Goal: Task Accomplishment & Management: Use online tool/utility

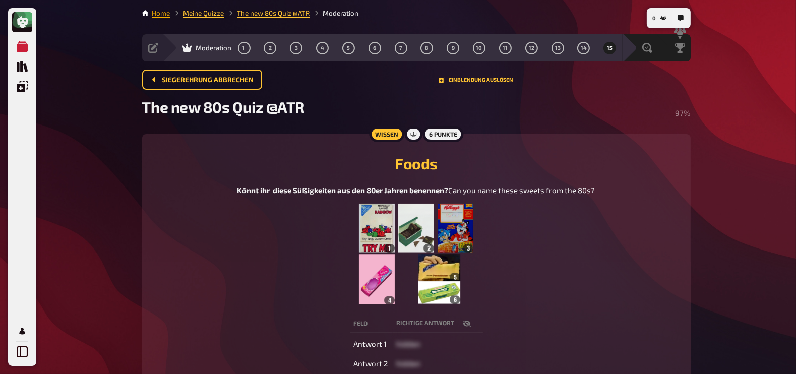
click at [156, 11] on link "Home" at bounding box center [161, 13] width 18 height 8
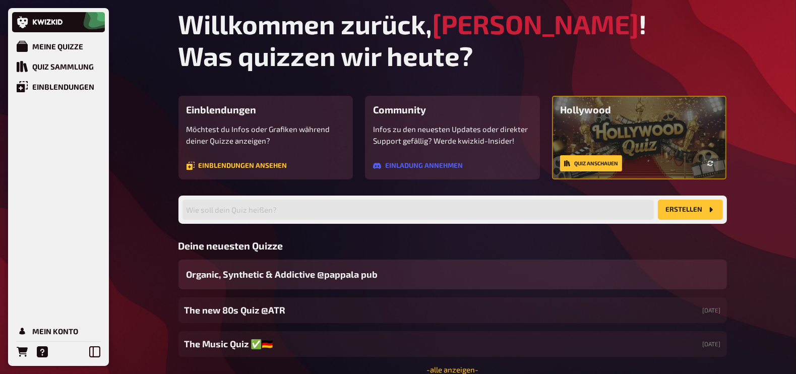
scroll to position [49, 0]
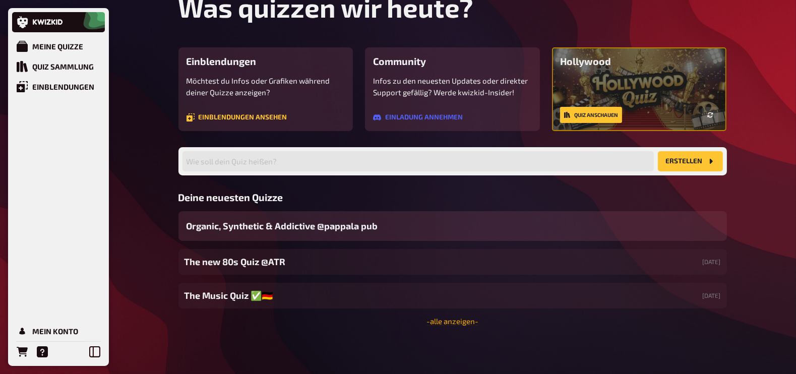
click at [448, 321] on link "- alle anzeigen -" at bounding box center [453, 321] width 52 height 9
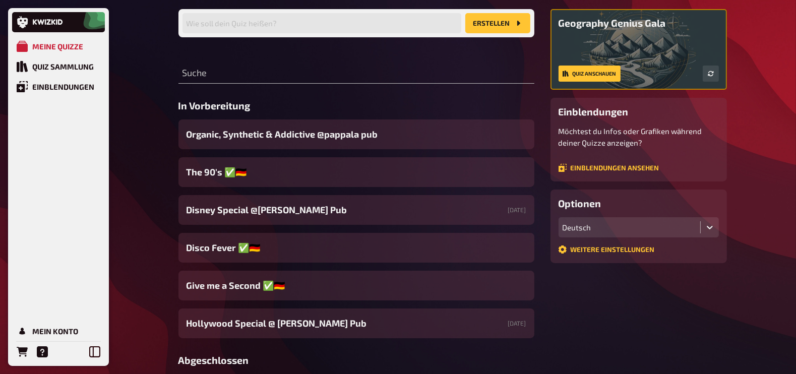
scroll to position [82, 0]
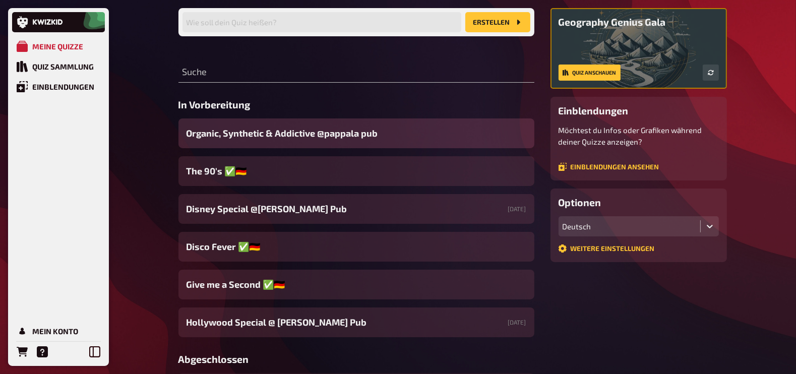
click at [317, 130] on span "Organic, Synthetic & Addictive ​@pappala pub" at bounding box center [283, 134] width 192 height 14
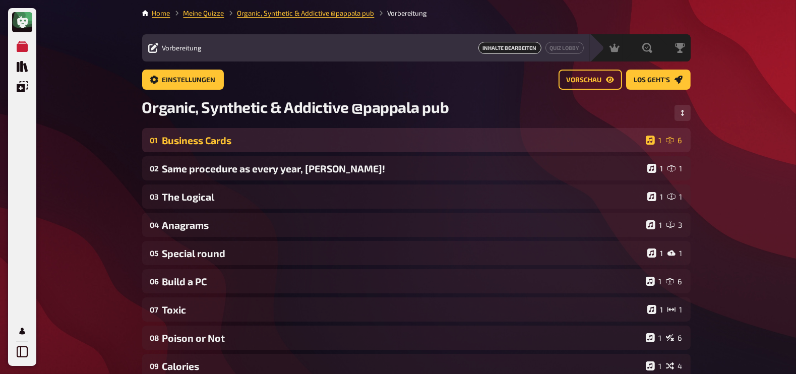
click at [209, 140] on div "Business Cards" at bounding box center [402, 141] width 480 height 12
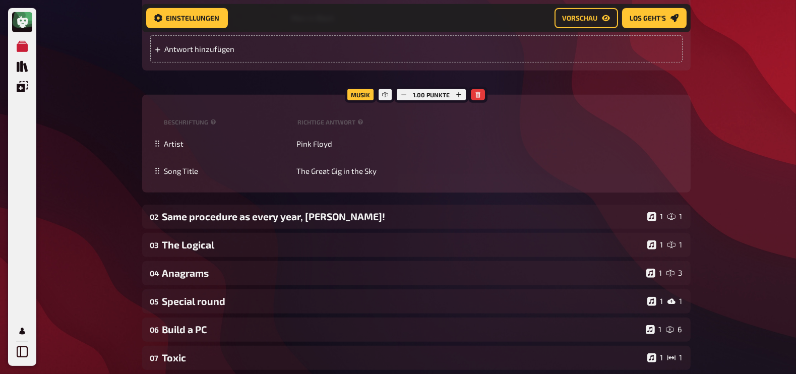
scroll to position [731, 0]
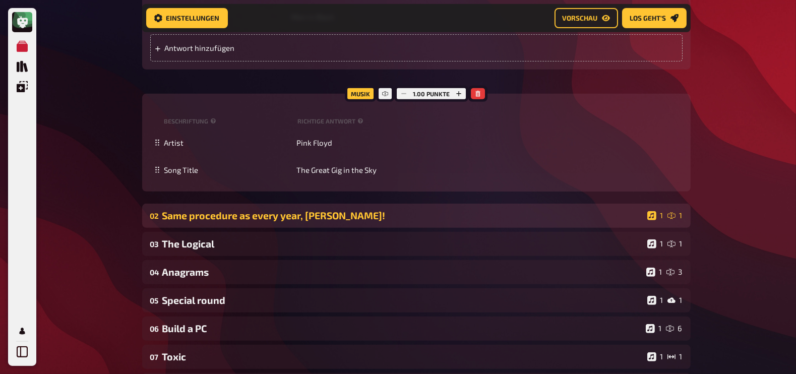
click at [261, 217] on div "Same procedure as every year, [PERSON_NAME]!" at bounding box center [402, 216] width 481 height 12
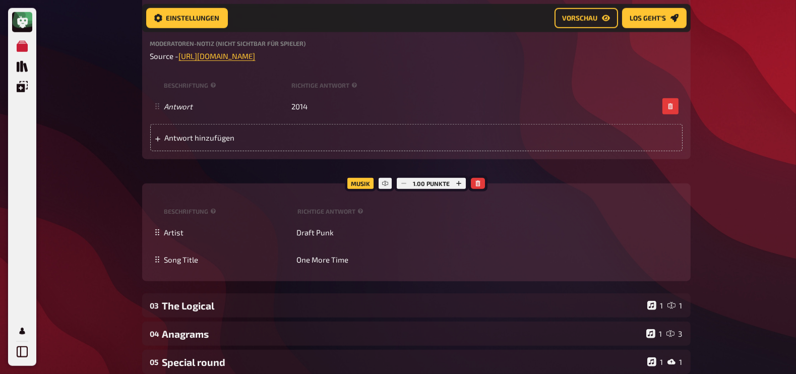
scroll to position [1238, 0]
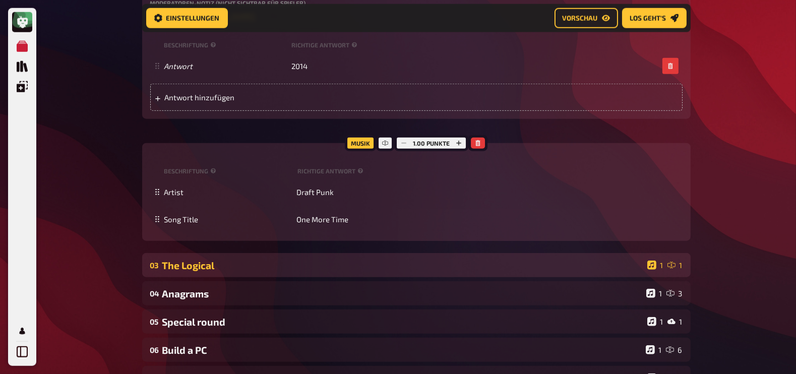
click at [192, 260] on div "The Logical" at bounding box center [402, 266] width 481 height 12
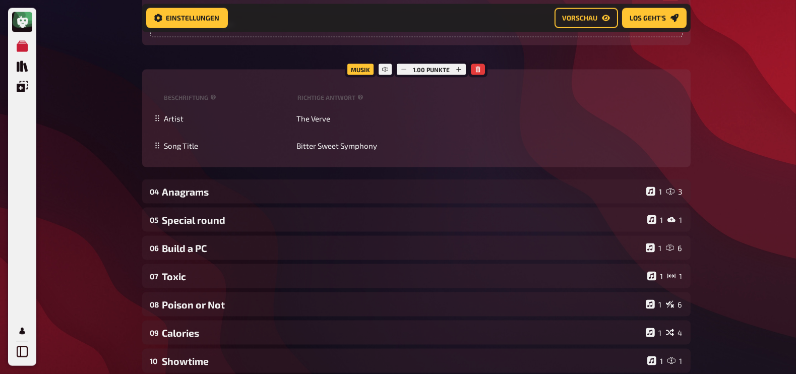
scroll to position [1814, 0]
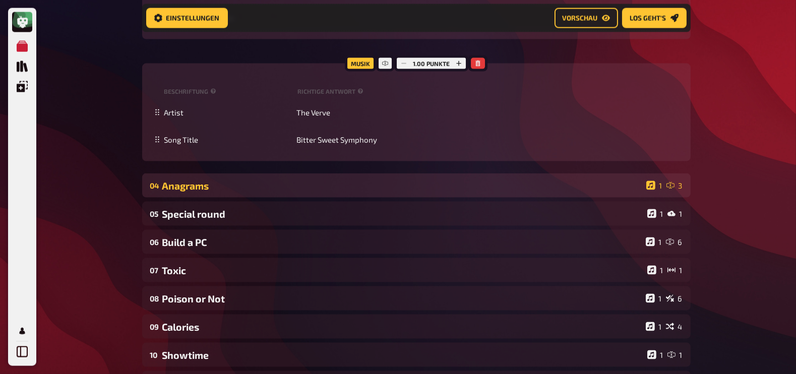
click at [259, 180] on div "Anagrams" at bounding box center [402, 186] width 480 height 12
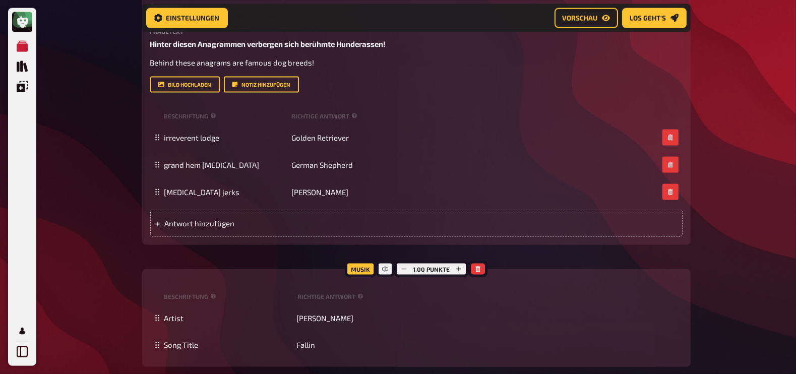
scroll to position [2200, 0]
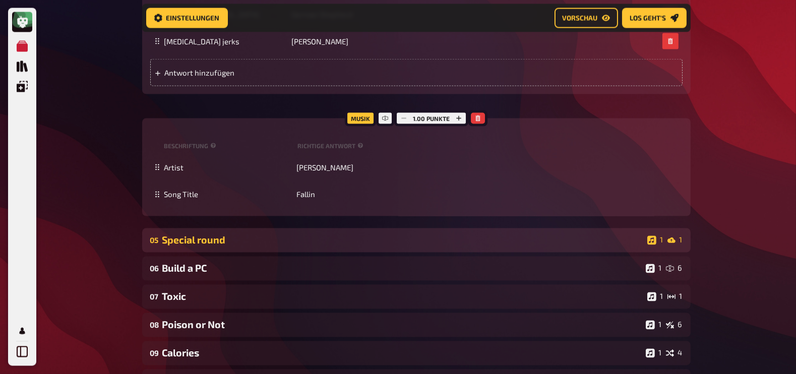
click at [248, 235] on div "05 Special round 1 1" at bounding box center [416, 240] width 549 height 24
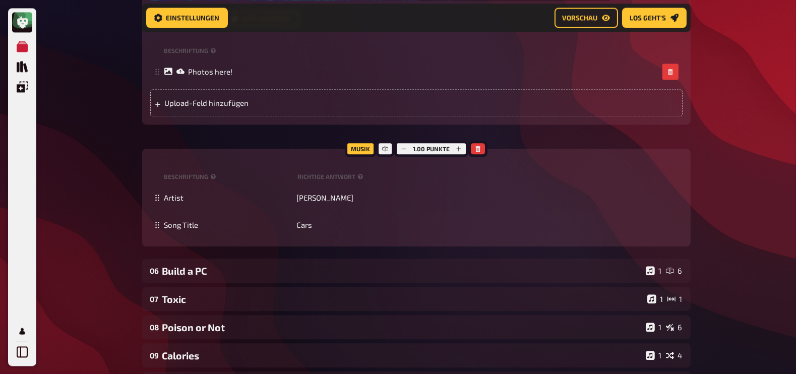
scroll to position [2934, 0]
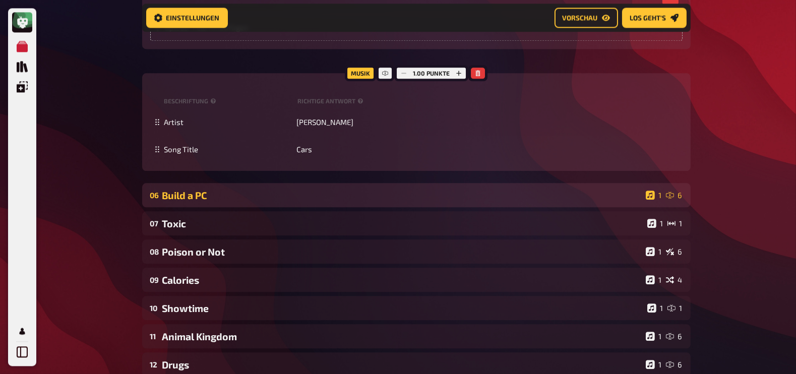
click at [224, 190] on div "Build a PC" at bounding box center [402, 196] width 480 height 12
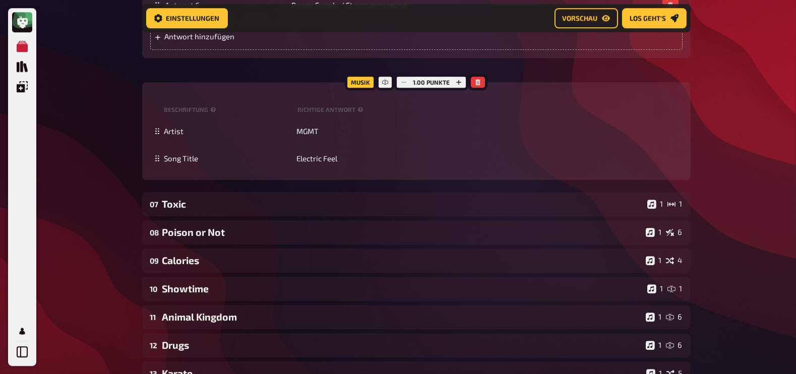
scroll to position [3714, 0]
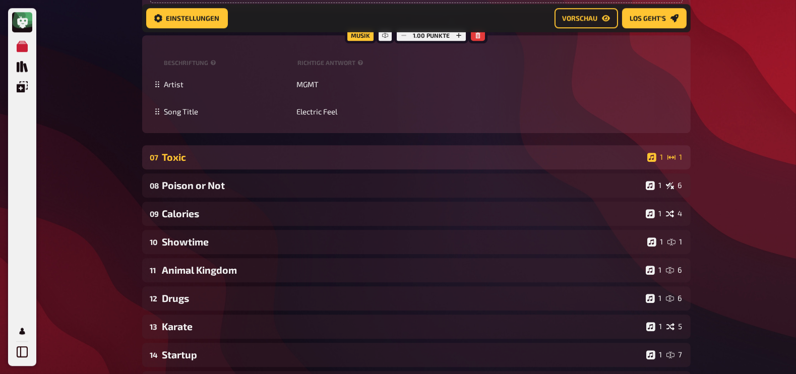
click at [214, 155] on div "Toxic" at bounding box center [402, 157] width 481 height 12
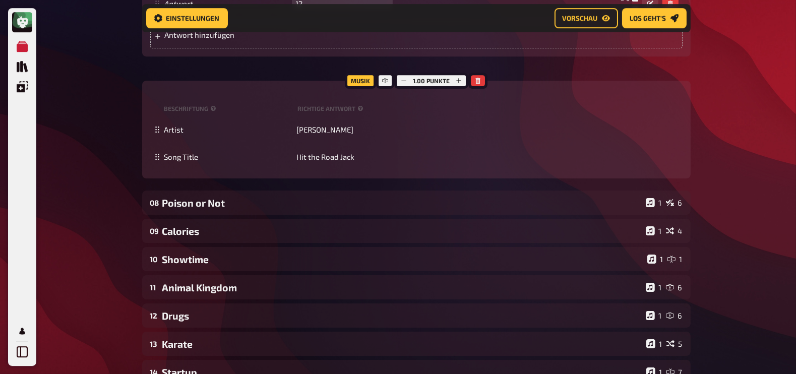
scroll to position [4106, 0]
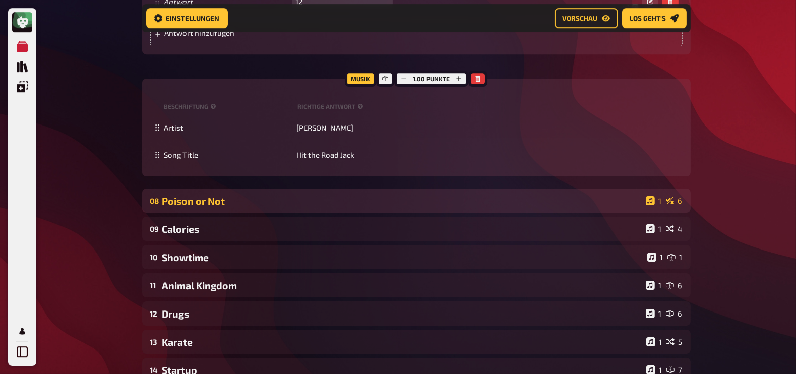
click at [203, 207] on div "Poison or Not" at bounding box center [402, 201] width 480 height 12
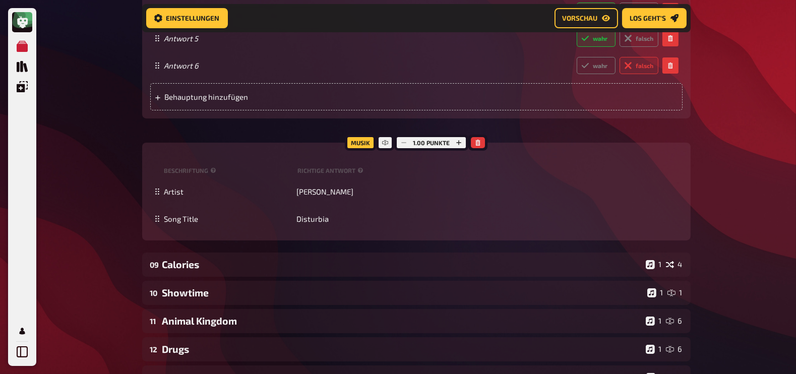
scroll to position [4963, 0]
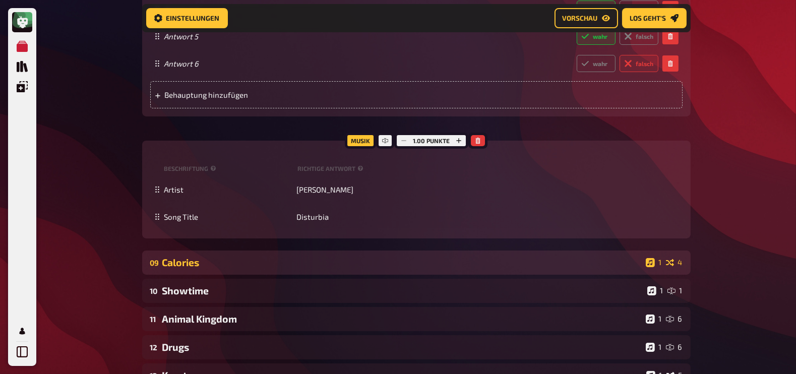
click at [209, 268] on div "Calories" at bounding box center [402, 263] width 480 height 12
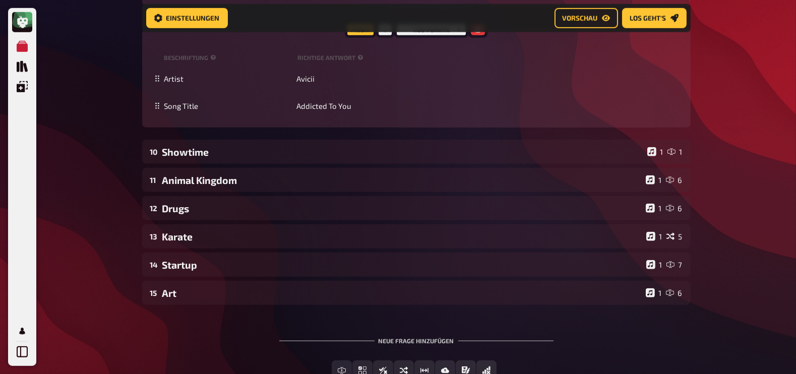
scroll to position [5939, 0]
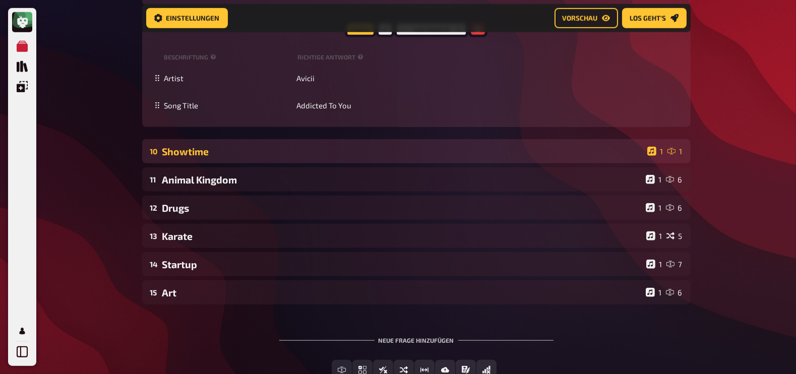
click at [228, 157] on div "Showtime" at bounding box center [402, 152] width 481 height 12
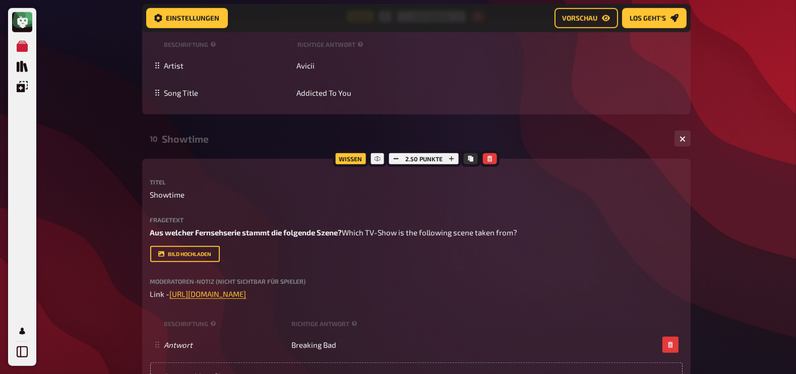
scroll to position [6049, 0]
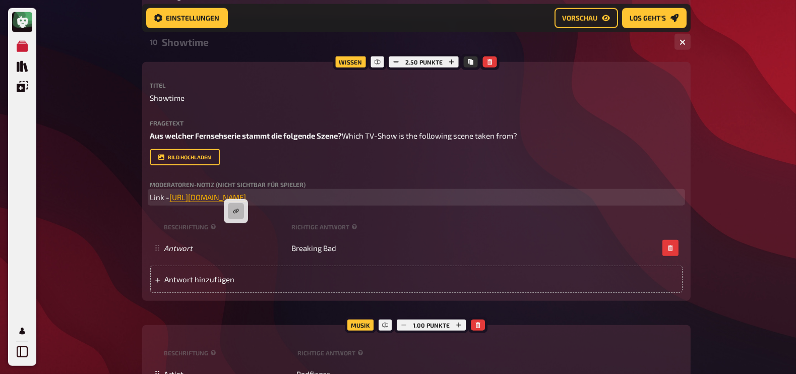
click at [238, 202] on span "[URL][DOMAIN_NAME]" at bounding box center [208, 197] width 77 height 9
click at [238, 208] on icon "button" at bounding box center [236, 211] width 6 height 6
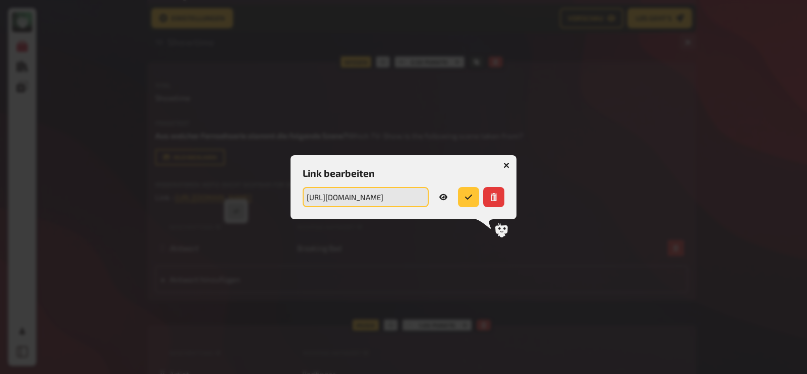
click at [348, 194] on input "[URL][DOMAIN_NAME]" at bounding box center [366, 197] width 126 height 20
click at [507, 160] on button "button" at bounding box center [506, 165] width 16 height 16
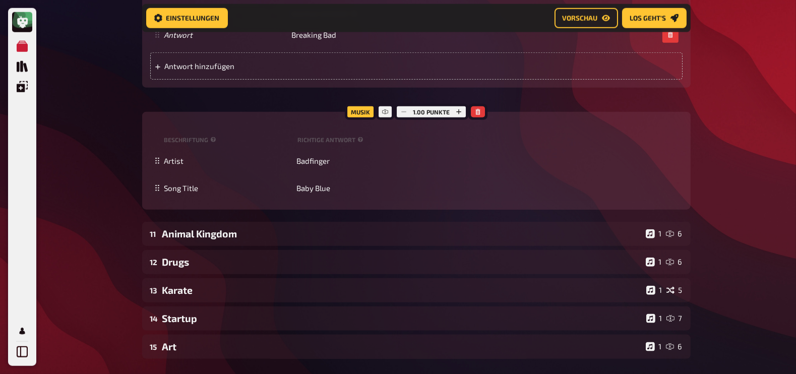
scroll to position [6313, 0]
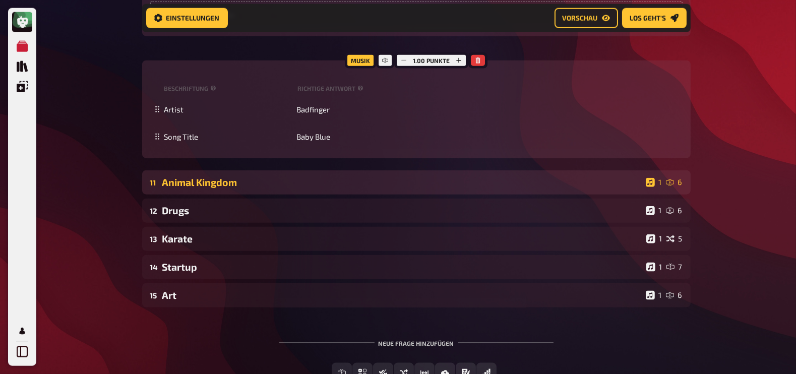
click at [226, 188] on div "Animal Kingdom" at bounding box center [402, 182] width 480 height 12
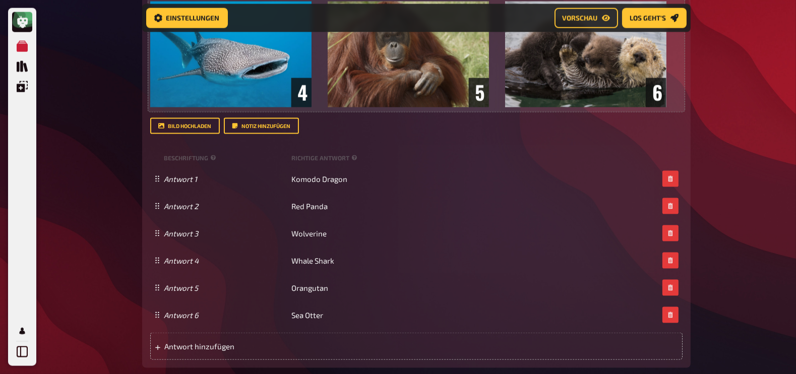
scroll to position [6724, 0]
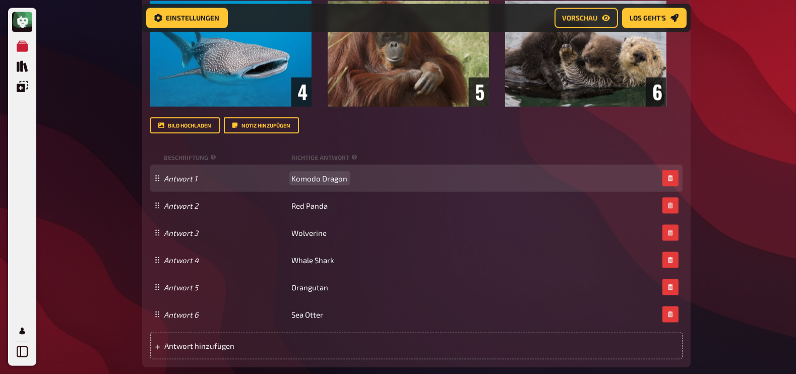
click at [345, 183] on span "Komodo Dragon" at bounding box center [320, 178] width 56 height 9
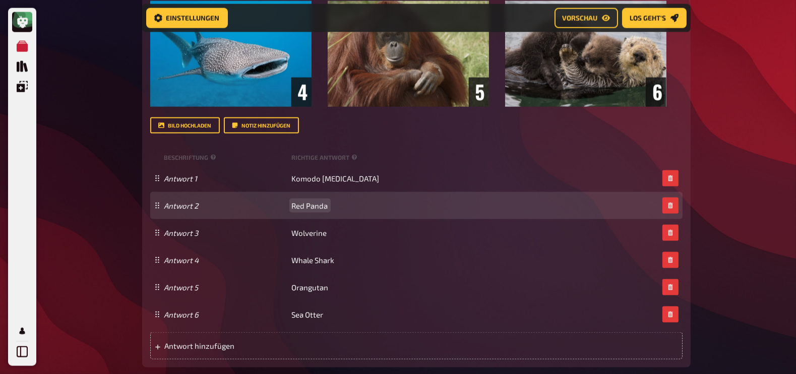
click at [299, 210] on span "Red Panda" at bounding box center [310, 205] width 36 height 9
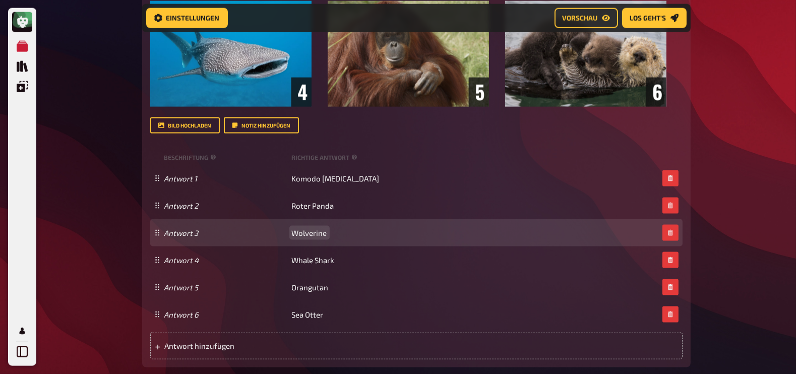
click at [318, 238] on span "Wolverine" at bounding box center [309, 232] width 35 height 9
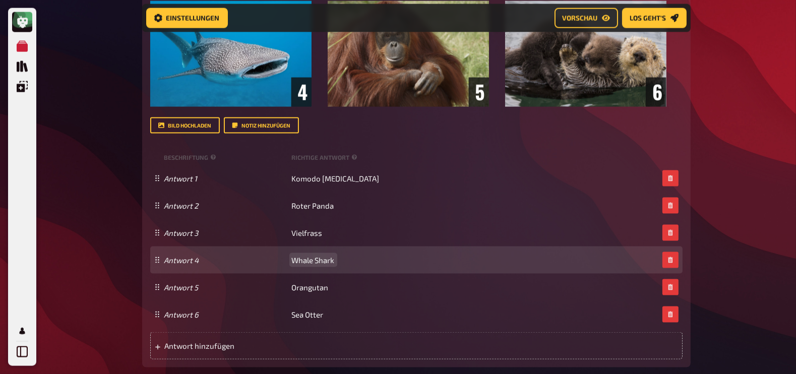
click at [336, 265] on div "Antwort 4 Whale Shark" at bounding box center [411, 260] width 494 height 9
click at [333, 265] on span "Whale Shark" at bounding box center [313, 260] width 43 height 9
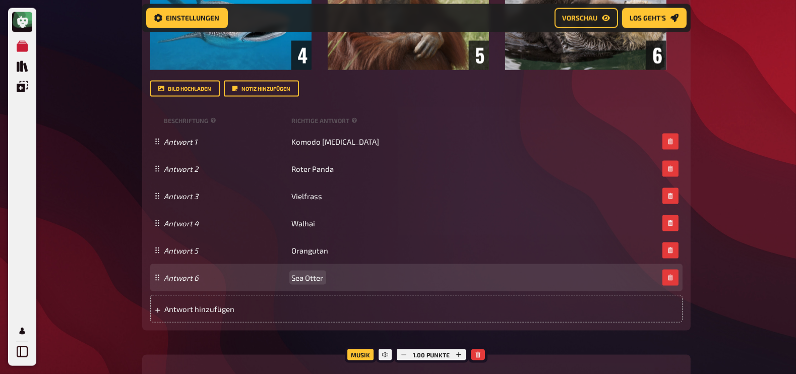
click at [311, 282] on span "Sea Otter" at bounding box center [308, 277] width 32 height 9
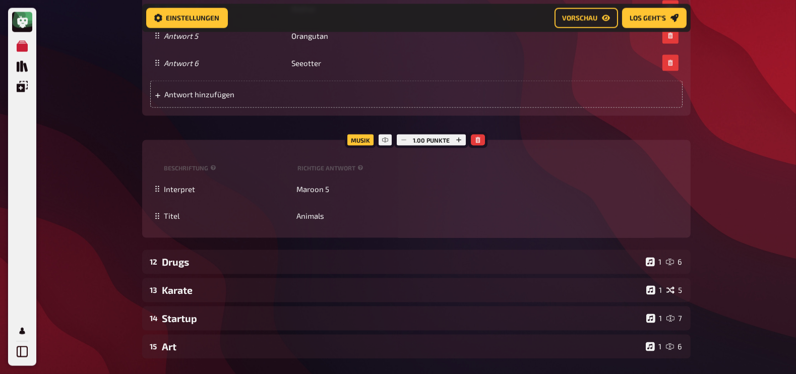
scroll to position [7077, 0]
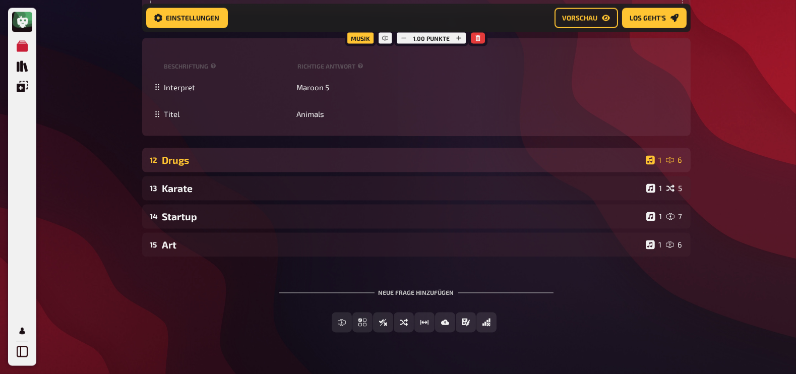
click at [286, 166] on div "Drugs" at bounding box center [402, 161] width 480 height 12
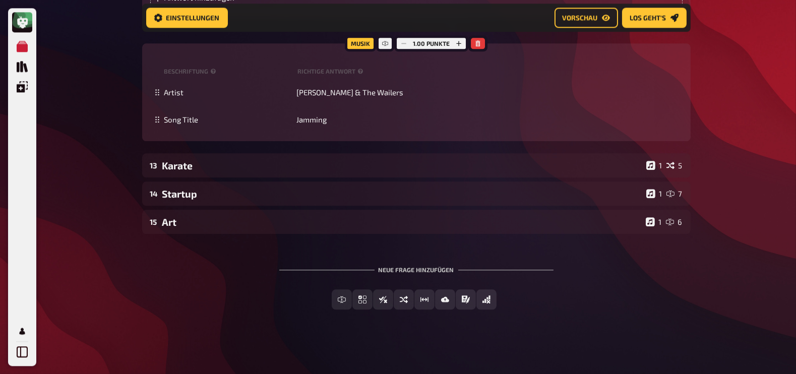
scroll to position [7835, 0]
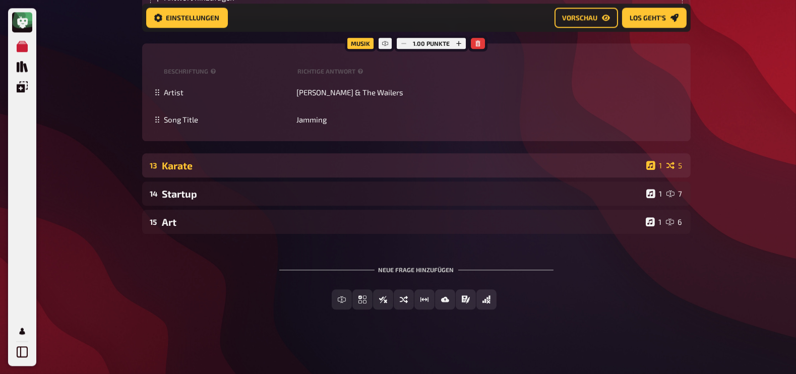
click at [234, 171] on div "Karate" at bounding box center [402, 166] width 480 height 12
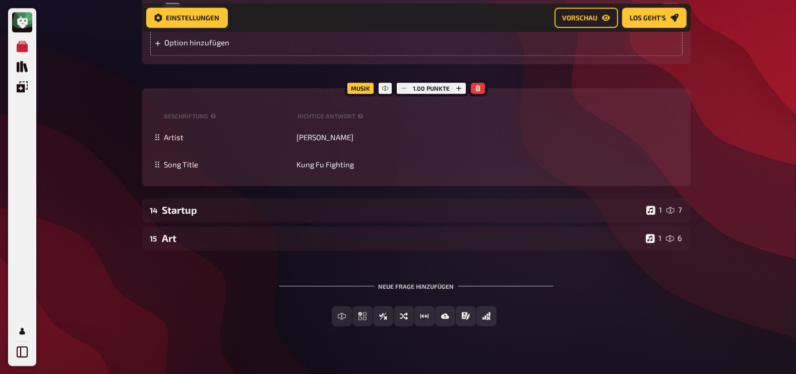
scroll to position [8295, 0]
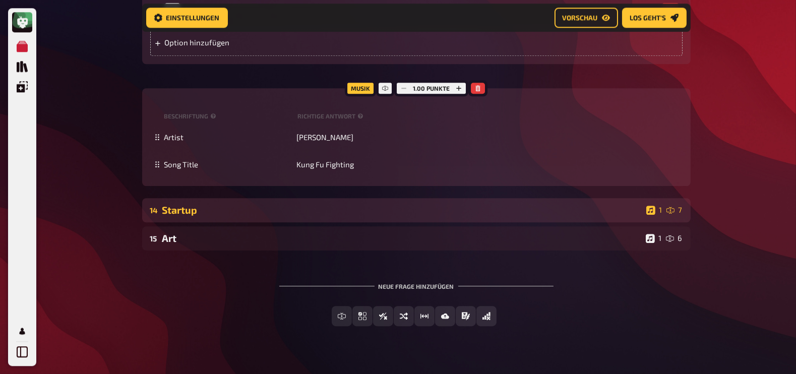
click at [211, 216] on div "Startup" at bounding box center [402, 210] width 480 height 12
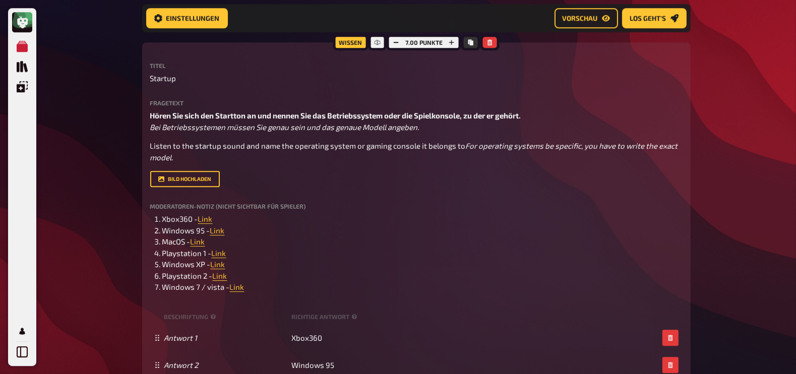
scroll to position [8624, 0]
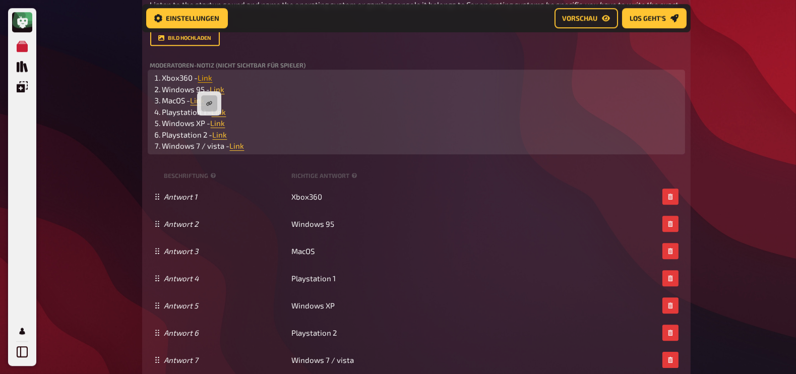
click at [209, 82] on span "Link" at bounding box center [205, 77] width 15 height 9
click at [209, 109] on button "button" at bounding box center [209, 103] width 16 height 16
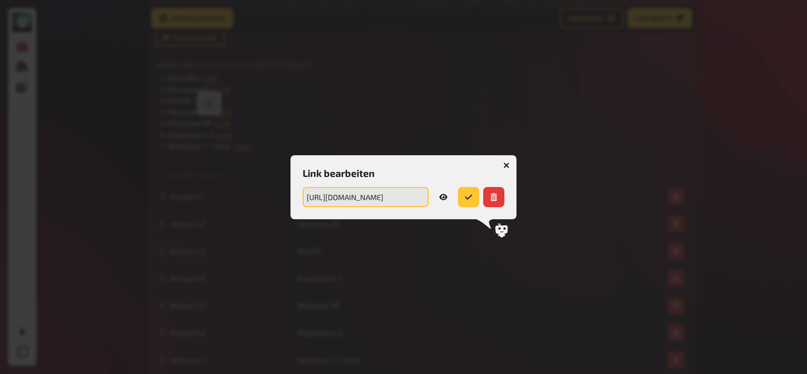
click at [394, 196] on input "[URL][DOMAIN_NAME]" at bounding box center [366, 197] width 126 height 20
click at [507, 162] on icon "button" at bounding box center [506, 165] width 6 height 6
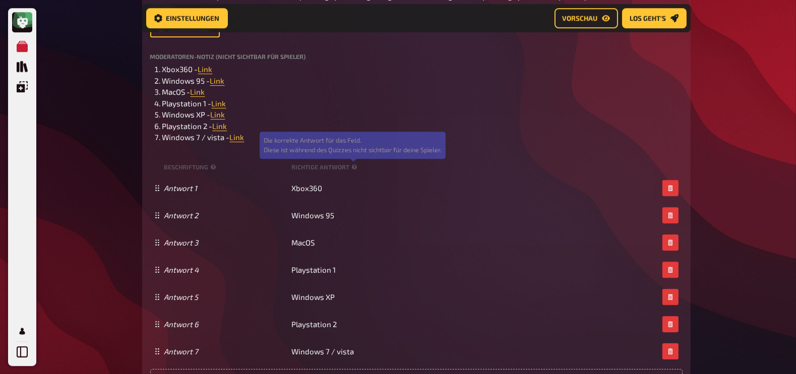
scroll to position [8633, 0]
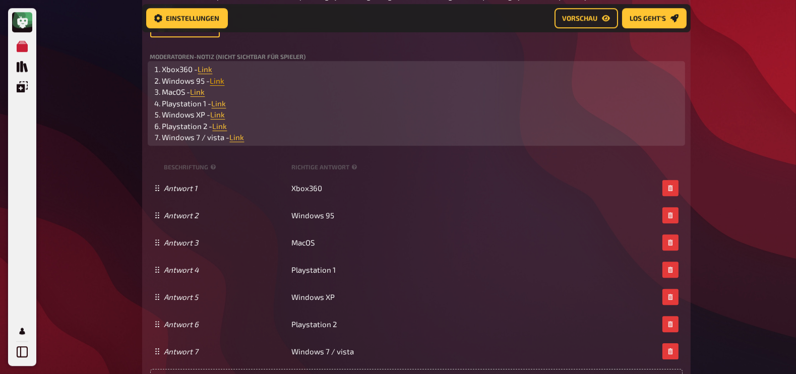
click at [218, 85] on span "Link" at bounding box center [217, 80] width 15 height 9
click at [217, 103] on icon "button" at bounding box center [217, 106] width 6 height 6
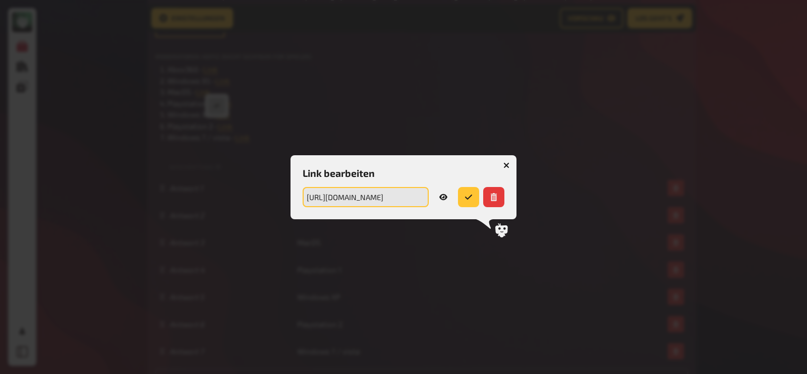
click at [358, 198] on input "[URL][DOMAIN_NAME]" at bounding box center [366, 197] width 126 height 20
click at [507, 160] on button "button" at bounding box center [506, 165] width 16 height 16
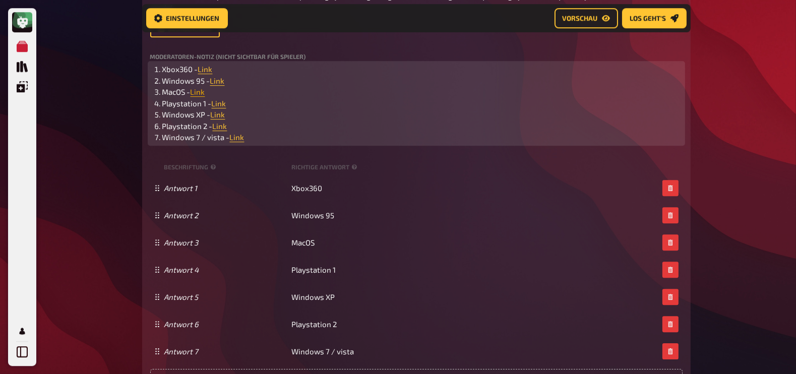
click at [198, 96] on span "Link" at bounding box center [198, 91] width 15 height 9
click at [199, 116] on icon "button" at bounding box center [199, 117] width 6 height 5
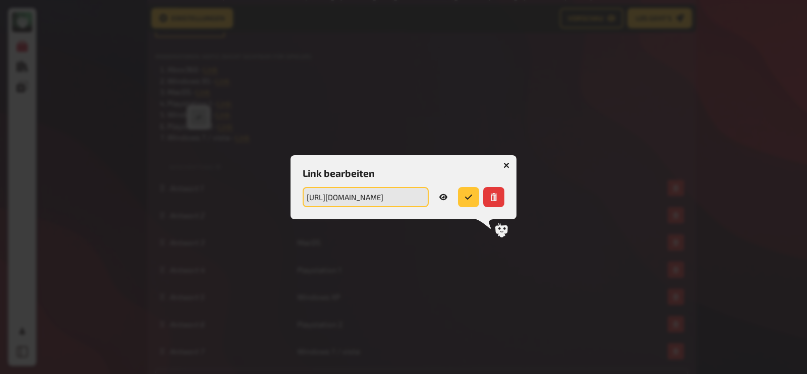
click at [368, 198] on input "[URL][DOMAIN_NAME]" at bounding box center [366, 197] width 126 height 20
click at [506, 166] on icon "button" at bounding box center [506, 165] width 6 height 6
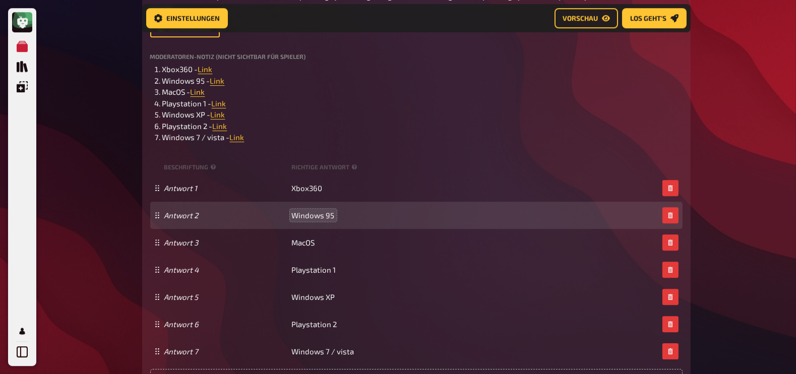
scroll to position [8669, 0]
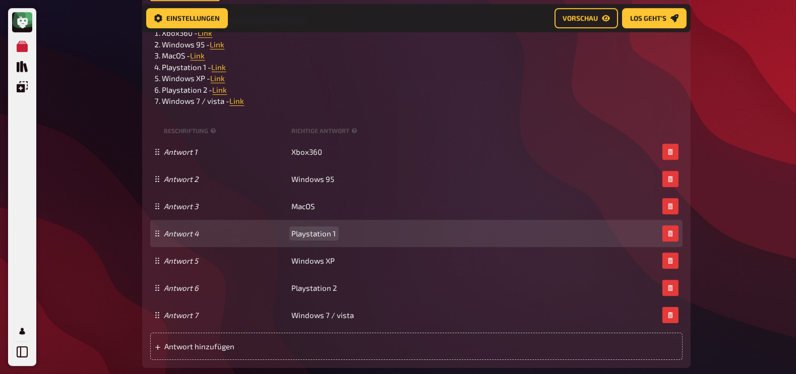
click at [317, 238] on span "Playstation 1" at bounding box center [314, 233] width 44 height 9
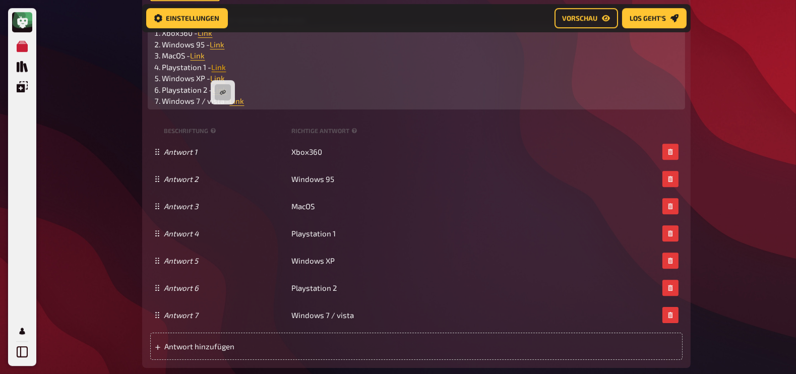
click at [221, 72] on span "Link" at bounding box center [219, 67] width 15 height 9
click at [223, 92] on icon "button" at bounding box center [223, 92] width 6 height 6
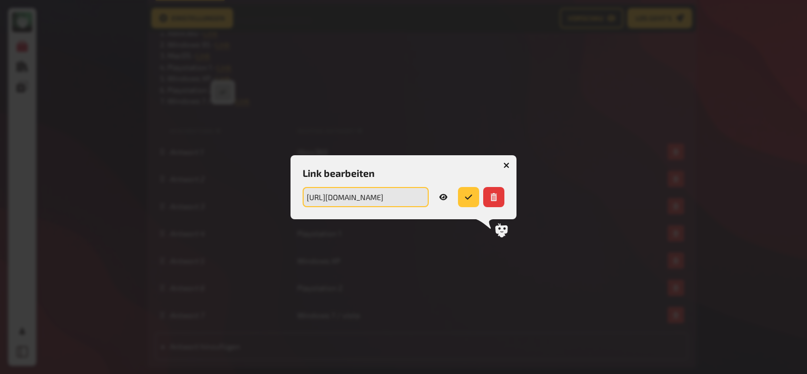
click at [356, 199] on input "[URL][DOMAIN_NAME]" at bounding box center [366, 197] width 126 height 20
click at [506, 164] on icon "button" at bounding box center [506, 165] width 6 height 6
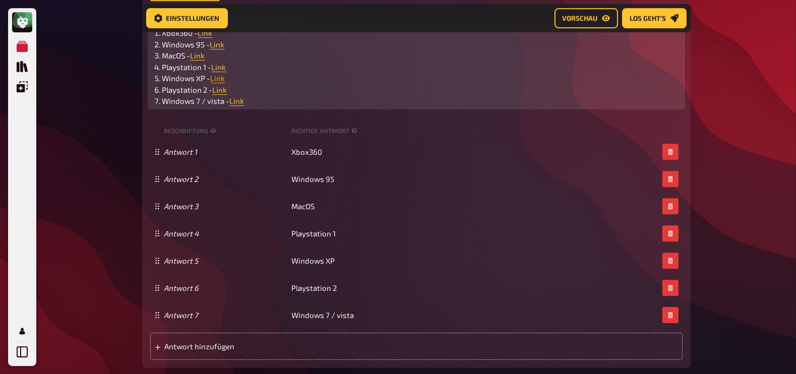
click at [215, 83] on span "Link" at bounding box center [218, 78] width 15 height 9
click at [217, 101] on icon "button" at bounding box center [215, 104] width 6 height 6
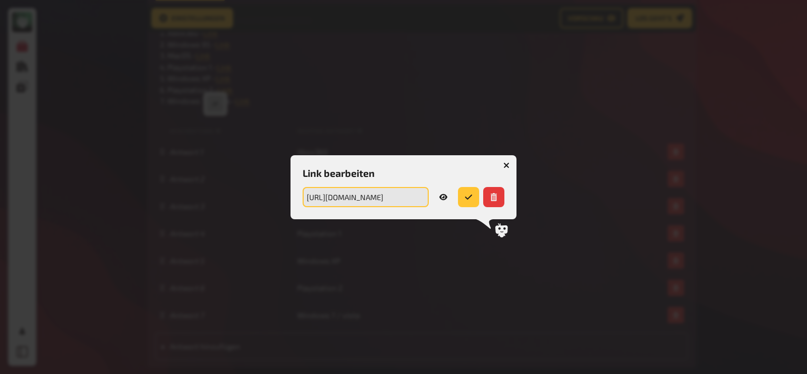
click at [362, 196] on input "[URL][DOMAIN_NAME]" at bounding box center [366, 197] width 126 height 20
click at [508, 163] on icon "button" at bounding box center [507, 165] width 10 height 10
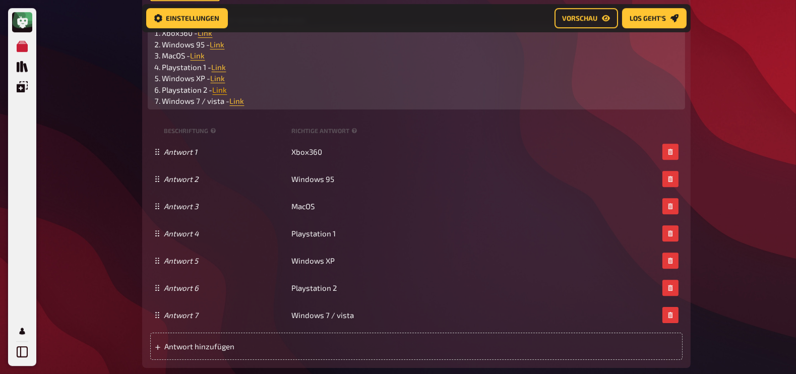
click at [221, 94] on span "Link" at bounding box center [220, 89] width 15 height 9
click at [219, 121] on button "button" at bounding box center [220, 115] width 16 height 16
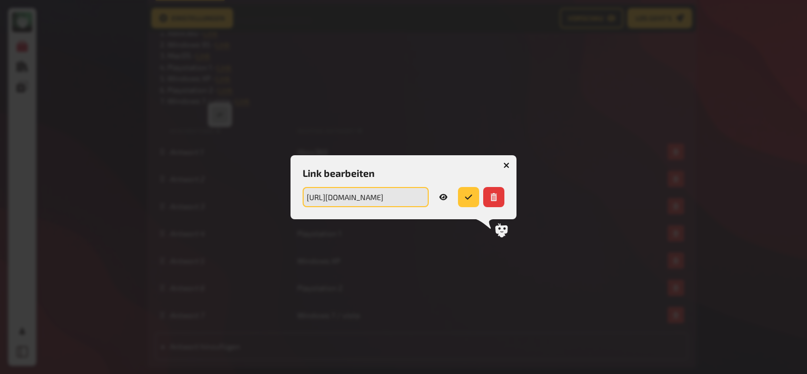
click at [350, 198] on input "[URL][DOMAIN_NAME]" at bounding box center [366, 197] width 126 height 20
click at [505, 160] on button "button" at bounding box center [506, 165] width 16 height 16
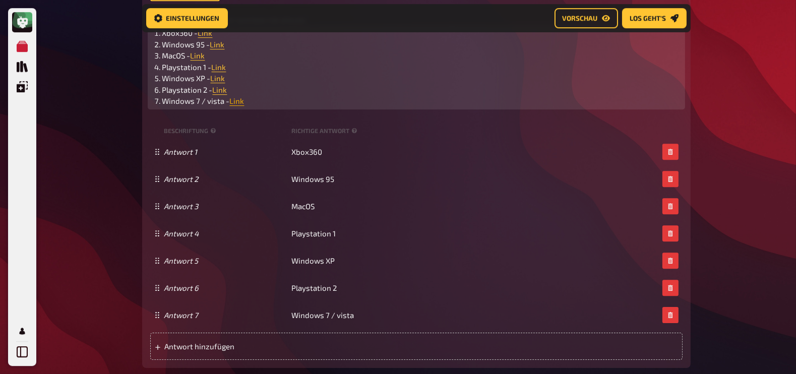
click at [235, 105] on span "Link" at bounding box center [237, 100] width 15 height 9
click at [238, 122] on button "button" at bounding box center [236, 127] width 16 height 16
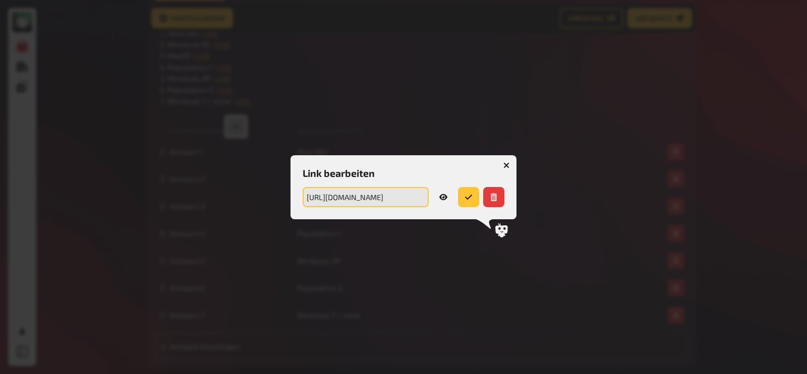
click at [358, 198] on input "[URL][DOMAIN_NAME]" at bounding box center [366, 197] width 126 height 20
click at [509, 164] on button "button" at bounding box center [506, 165] width 16 height 16
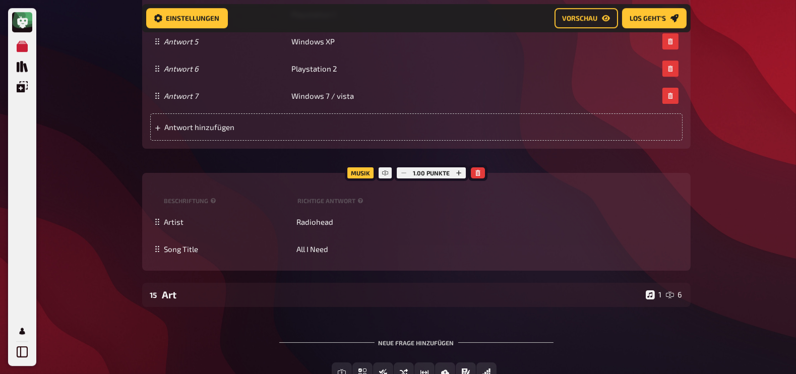
scroll to position [8950, 0]
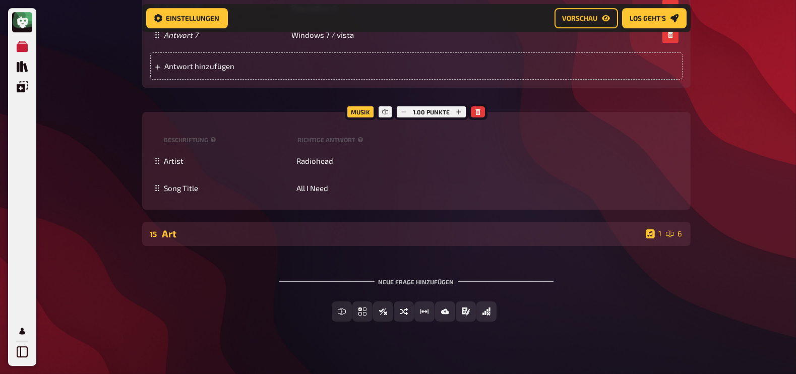
click at [204, 240] on div "Art" at bounding box center [402, 234] width 480 height 12
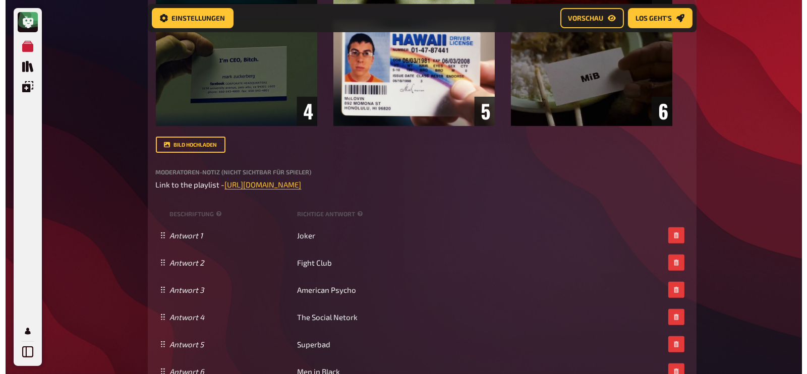
scroll to position [369, 0]
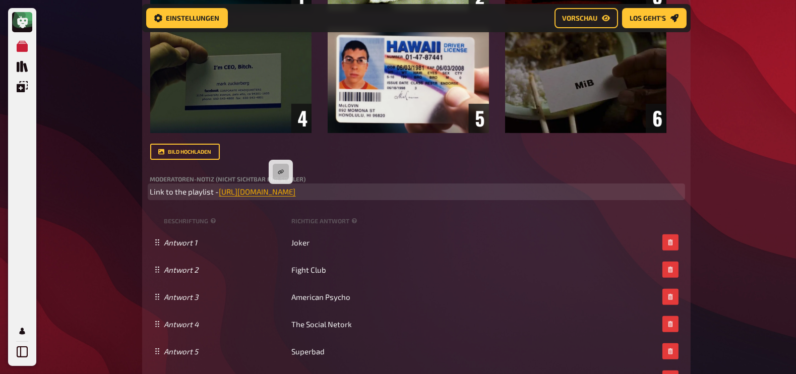
click at [281, 195] on span "[URL][DOMAIN_NAME]" at bounding box center [257, 191] width 77 height 9
click at [281, 177] on button "button" at bounding box center [281, 172] width 16 height 16
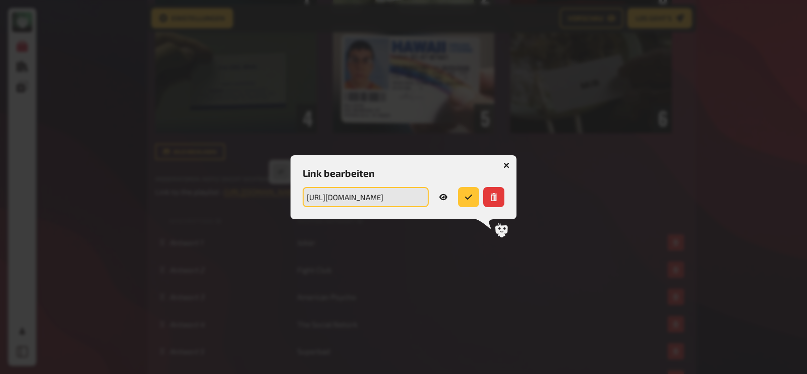
click at [350, 203] on input "[URL][DOMAIN_NAME]" at bounding box center [366, 197] width 126 height 20
